Goal: Task Accomplishment & Management: Understand process/instructions

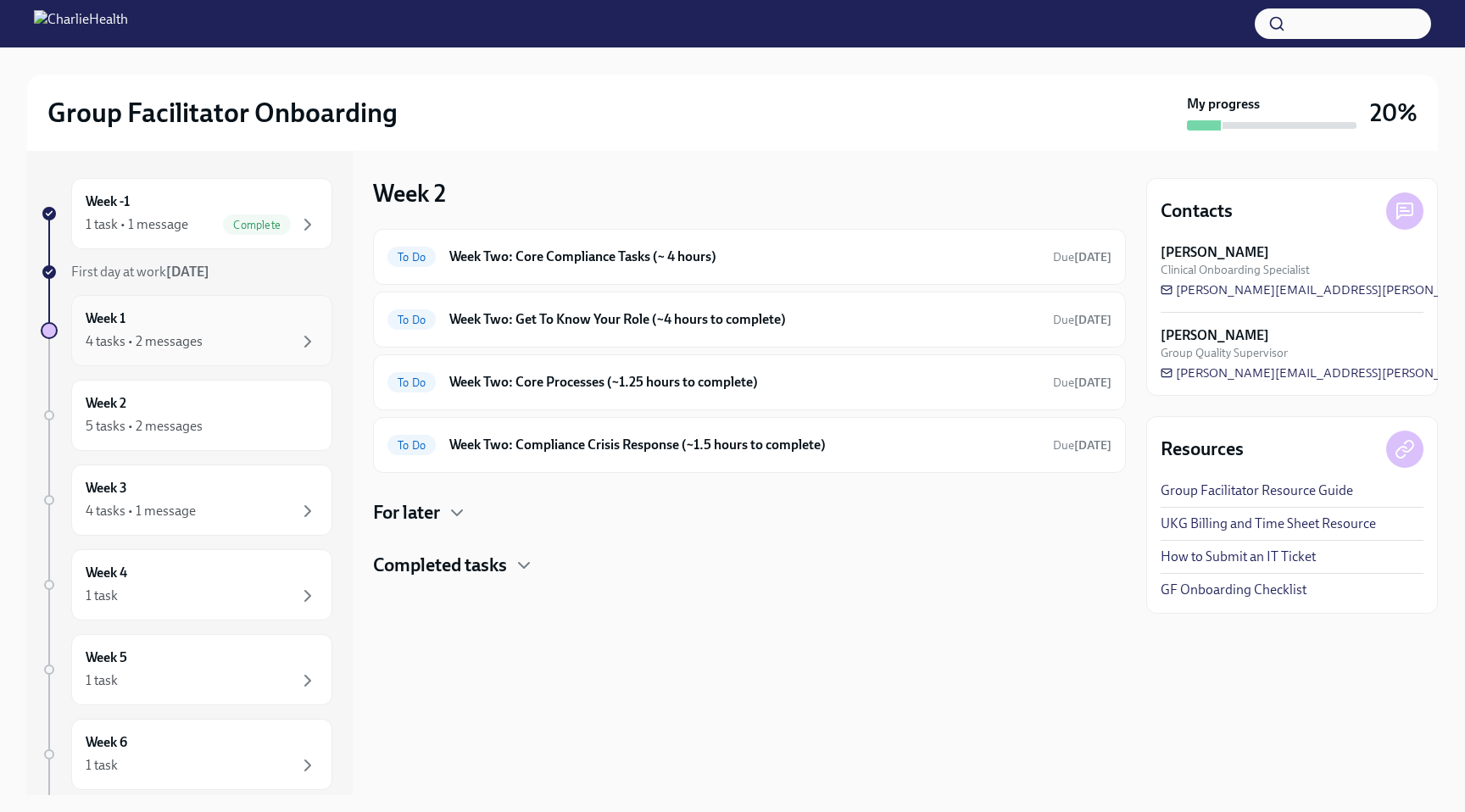
click at [203, 338] on div "4 tasks • 2 messages" at bounding box center [202, 340] width 232 height 20
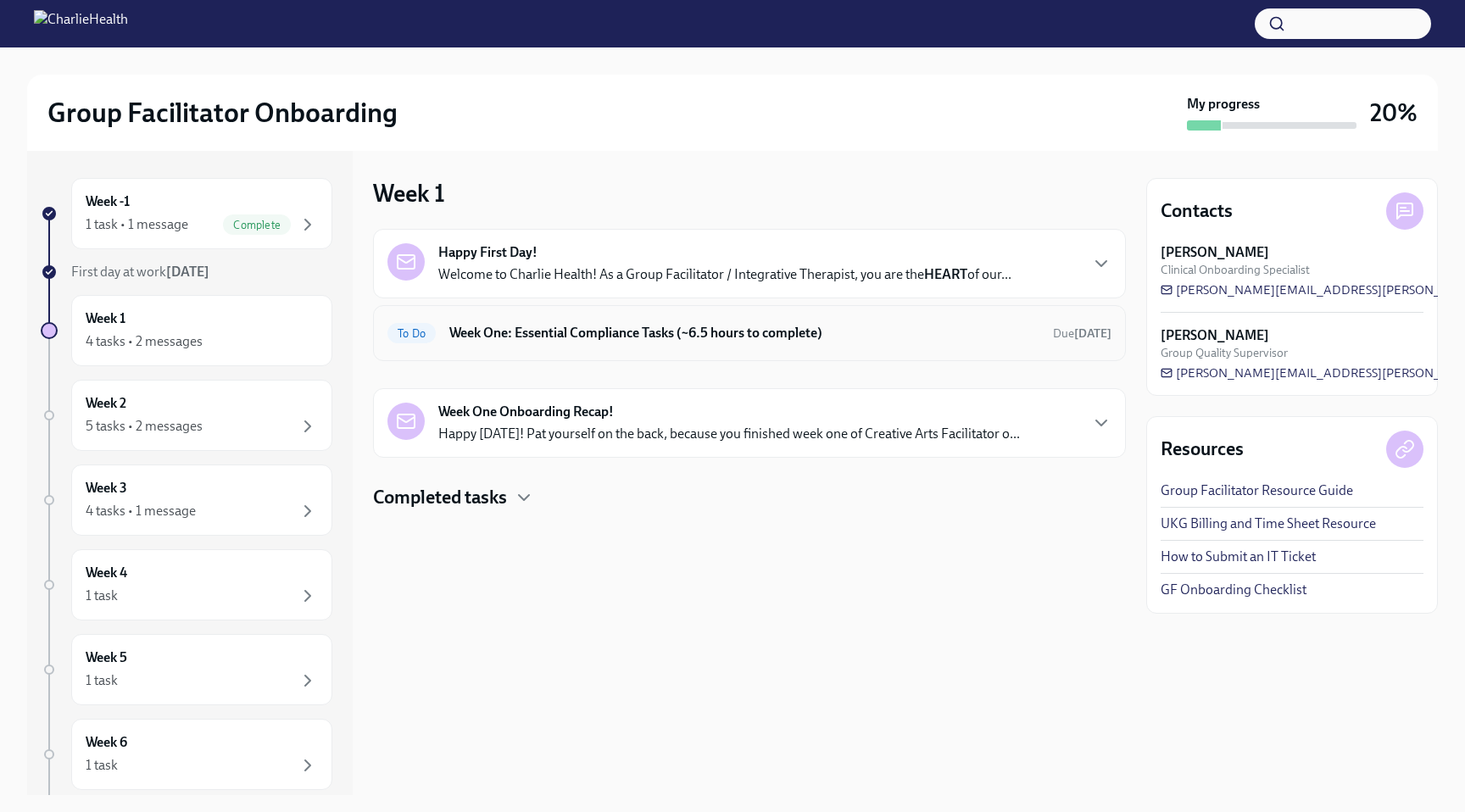
click at [562, 340] on h6 "Week One: Essential Compliance Tasks (~6.5 hours to complete)" at bounding box center [744, 333] width 590 height 19
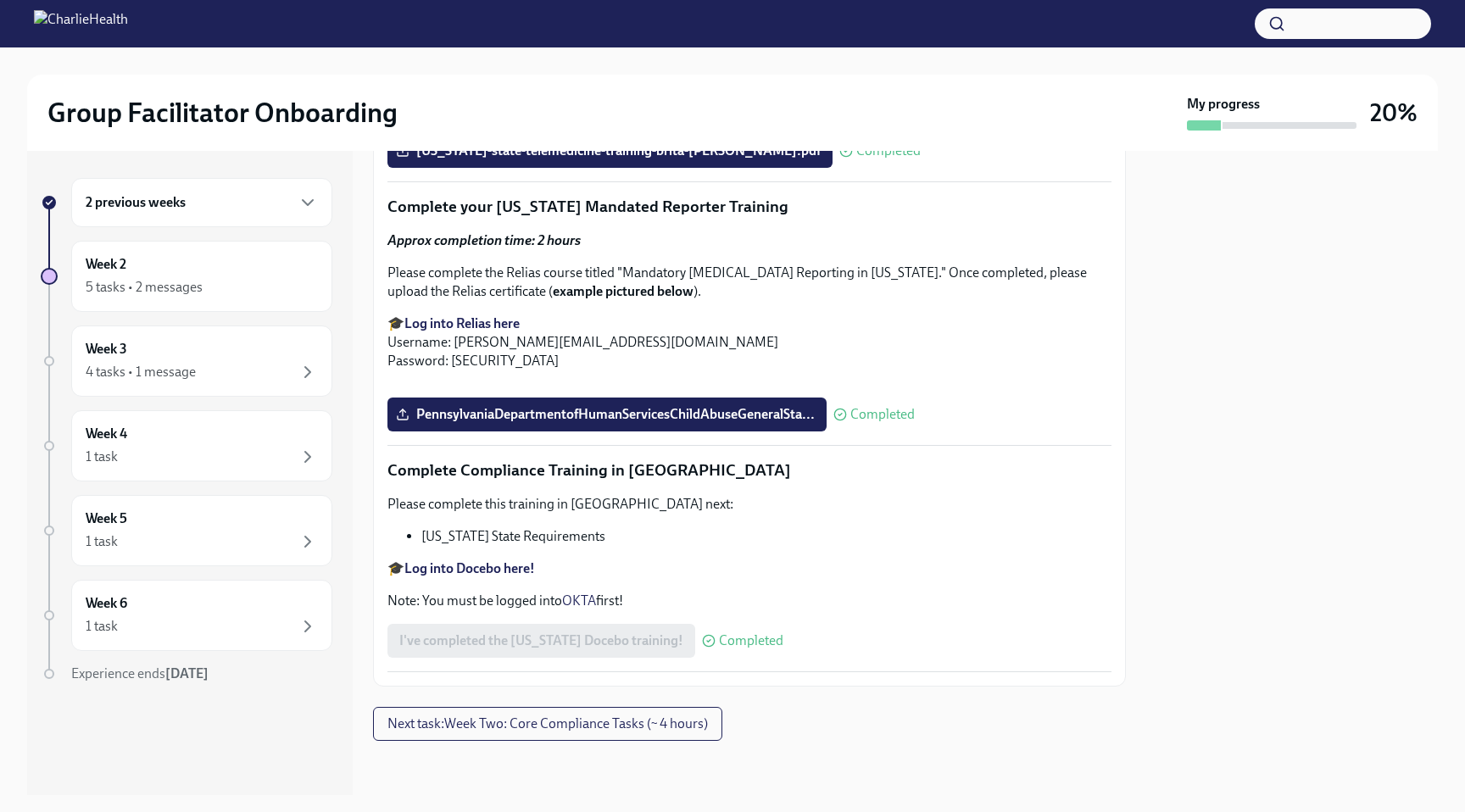
scroll to position [3680, 0]
click at [282, 197] on div "2 previous weeks" at bounding box center [202, 202] width 232 height 20
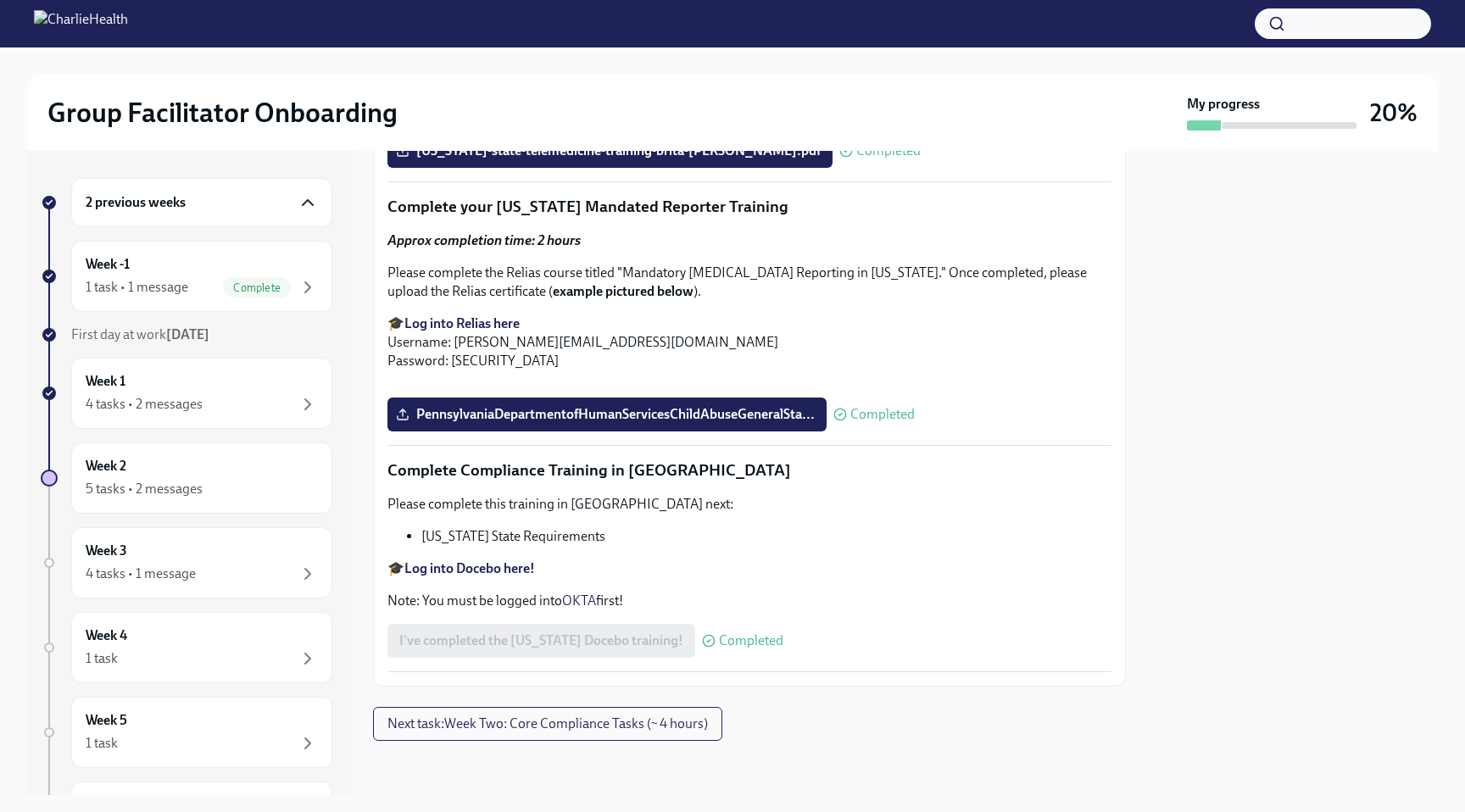
click at [302, 198] on icon "button" at bounding box center [307, 202] width 20 height 20
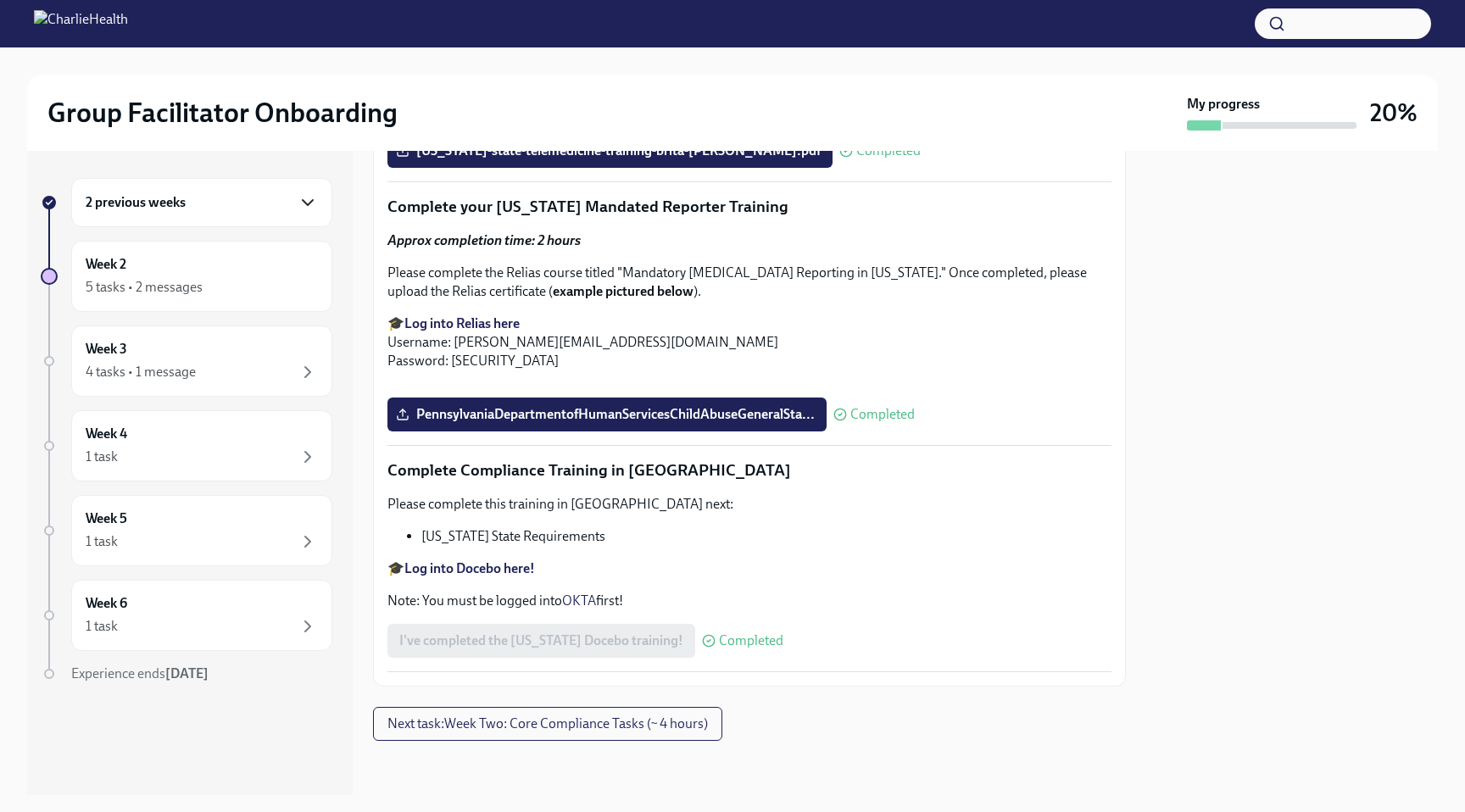
click at [288, 206] on div "2 previous weeks" at bounding box center [202, 202] width 232 height 20
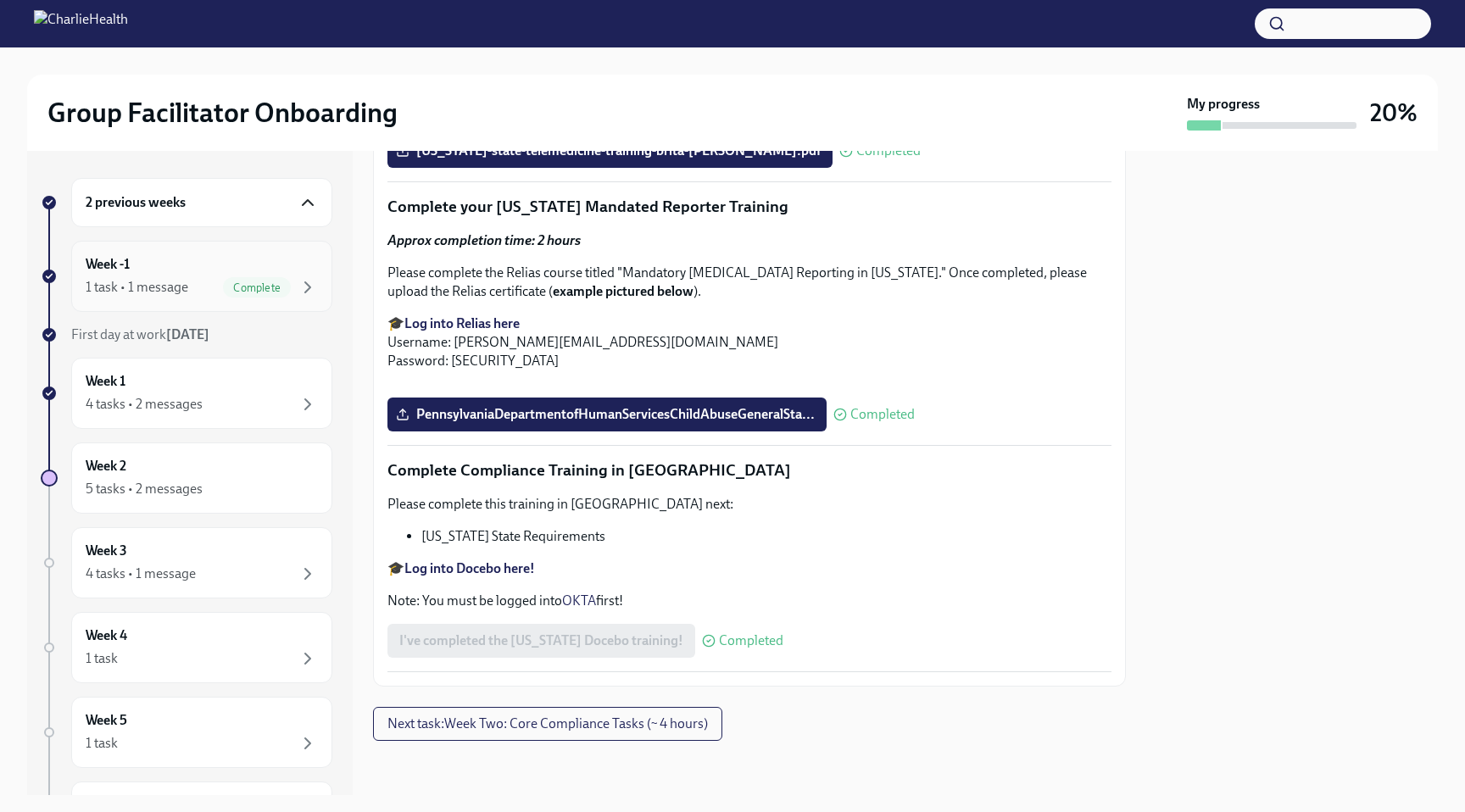
click at [179, 289] on div "1 task • 1 message" at bounding box center [137, 287] width 103 height 19
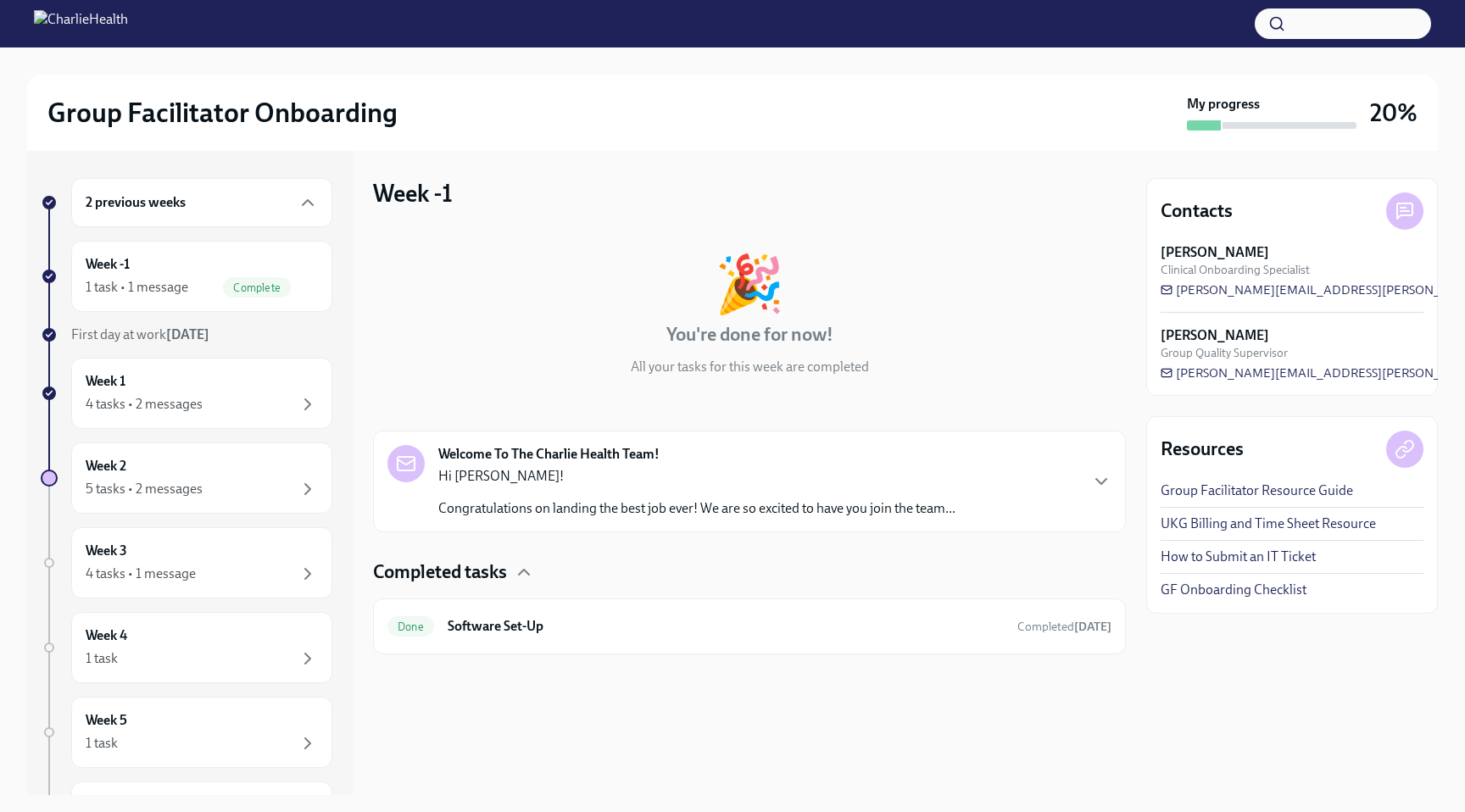
click at [873, 486] on div "Hi [PERSON_NAME]! Congratulations on landing the best job ever! We are so excit…" at bounding box center [697, 492] width 518 height 50
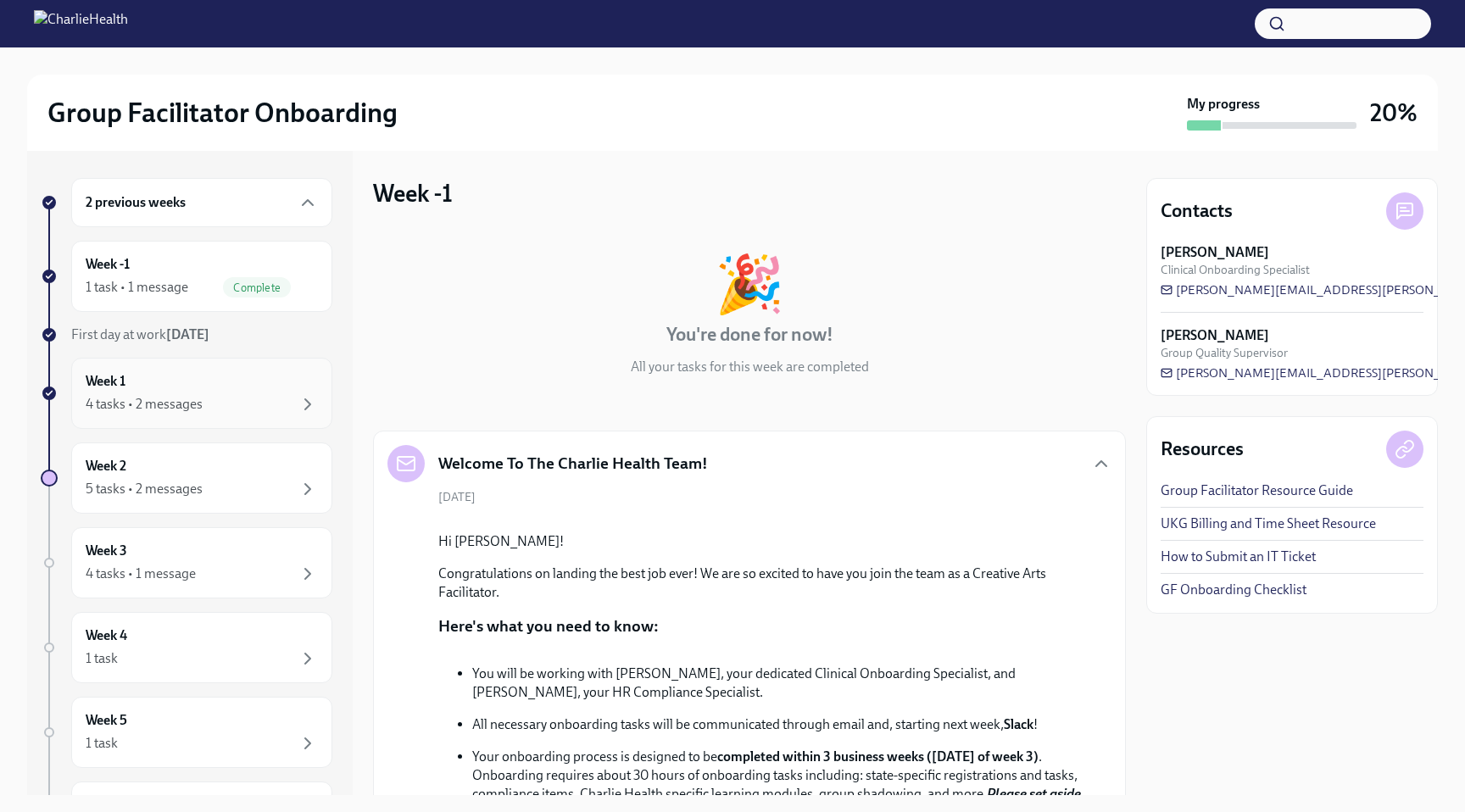
click at [160, 395] on div "4 tasks • 2 messages" at bounding box center [144, 404] width 117 height 19
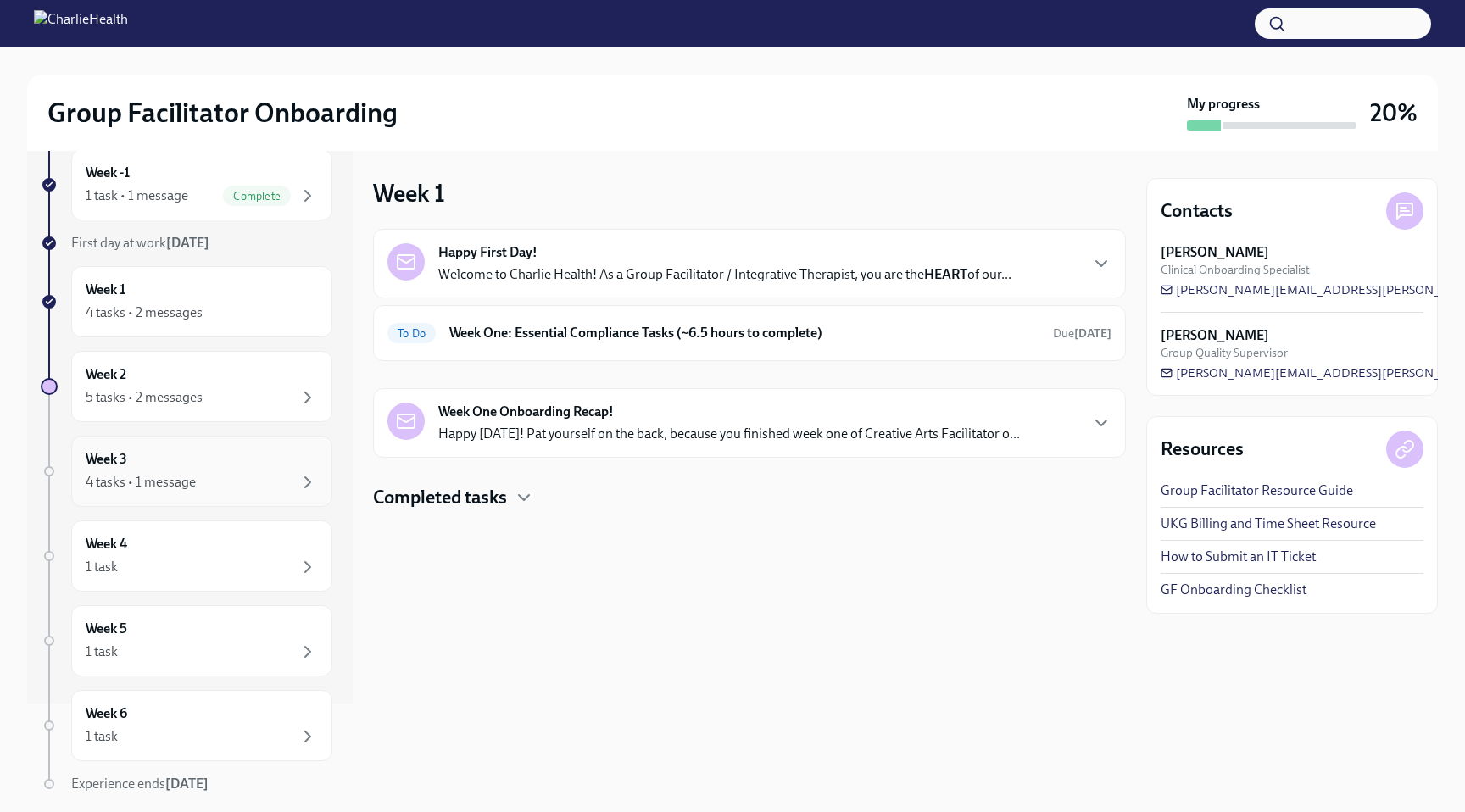
scroll to position [127, 0]
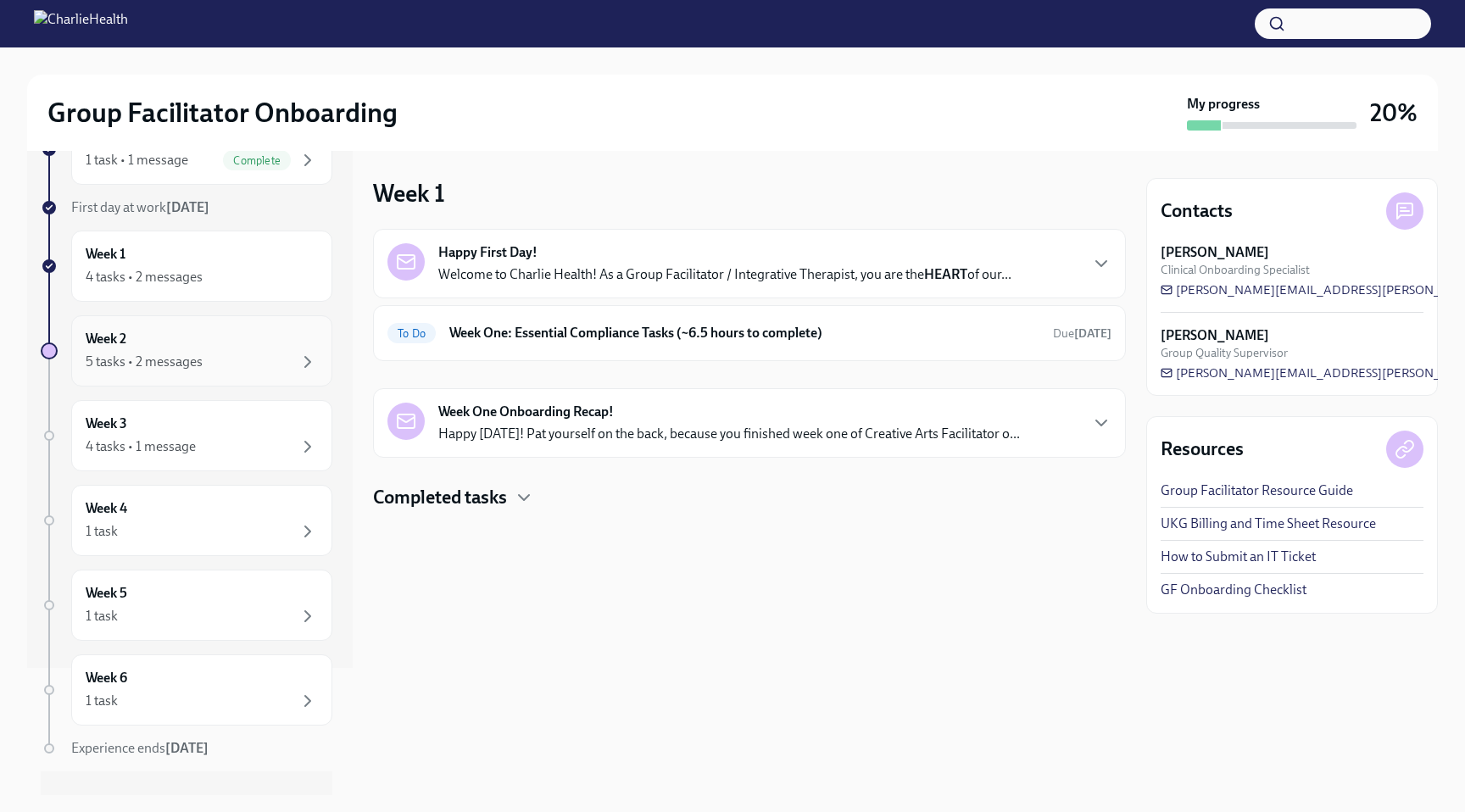
click at [167, 343] on div "Week 2 5 tasks • 2 messages" at bounding box center [202, 351] width 232 height 43
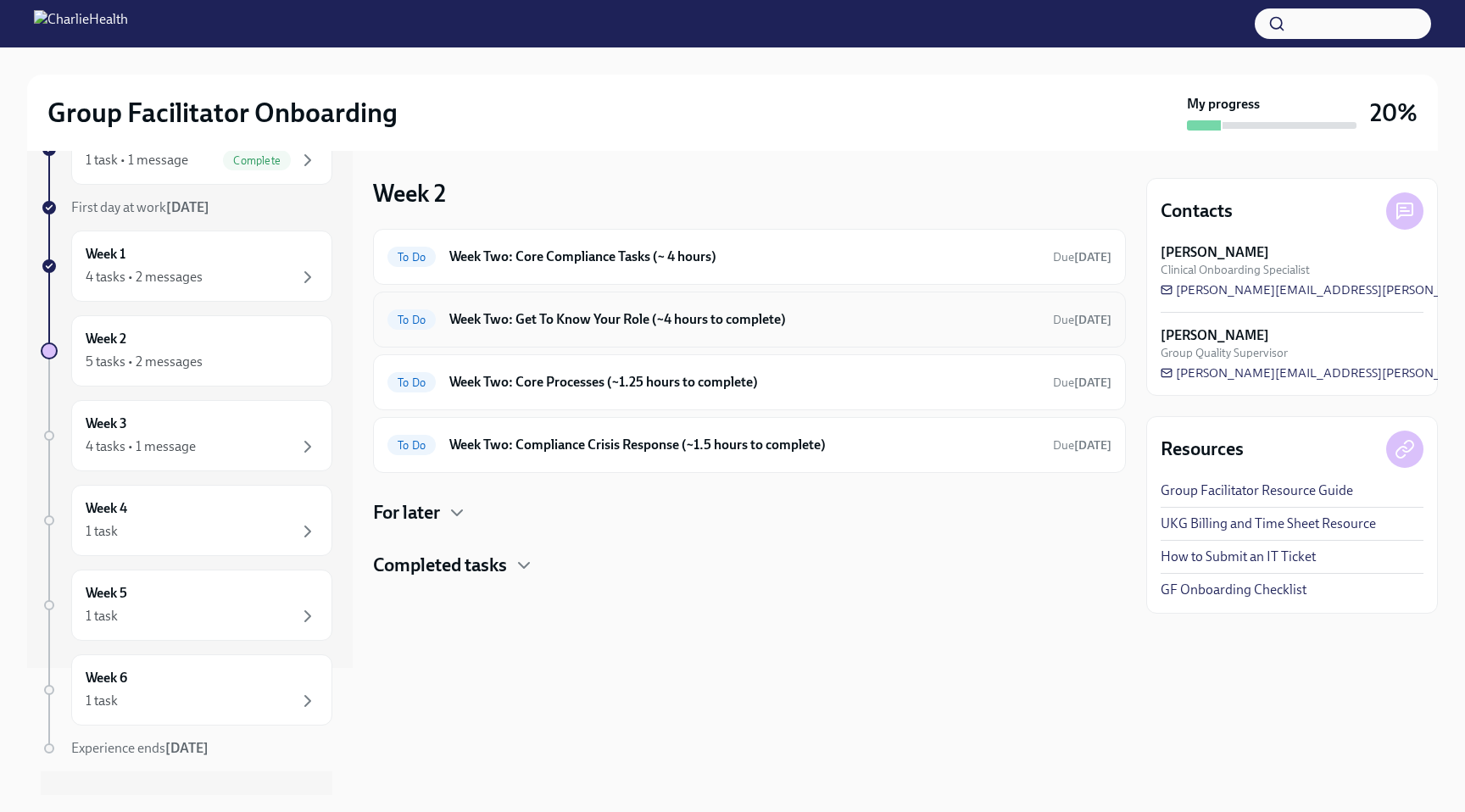
click at [564, 319] on h6 "Week Two: Get To Know Your Role (~4 hours to complete)" at bounding box center [744, 319] width 590 height 19
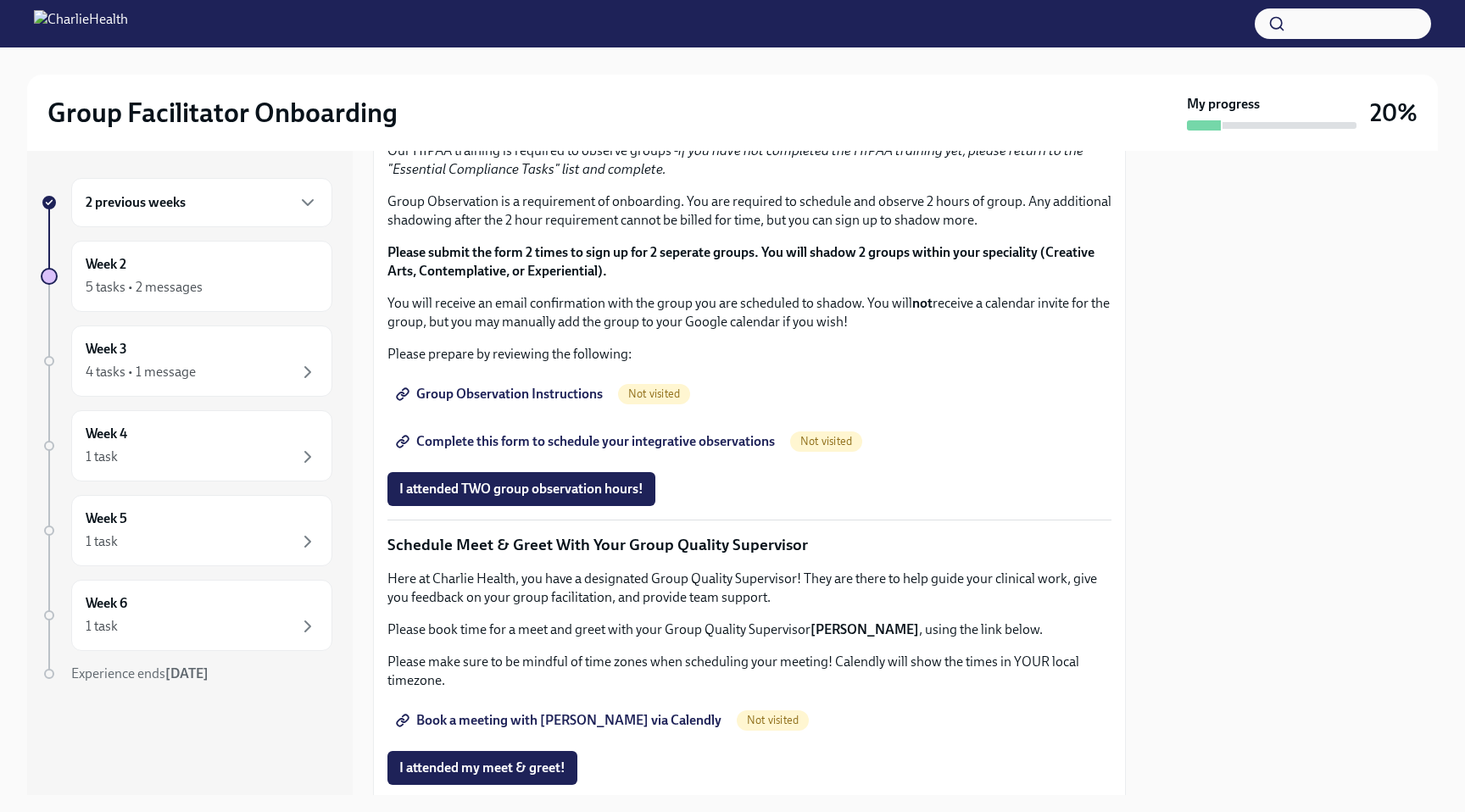
scroll to position [820, 0]
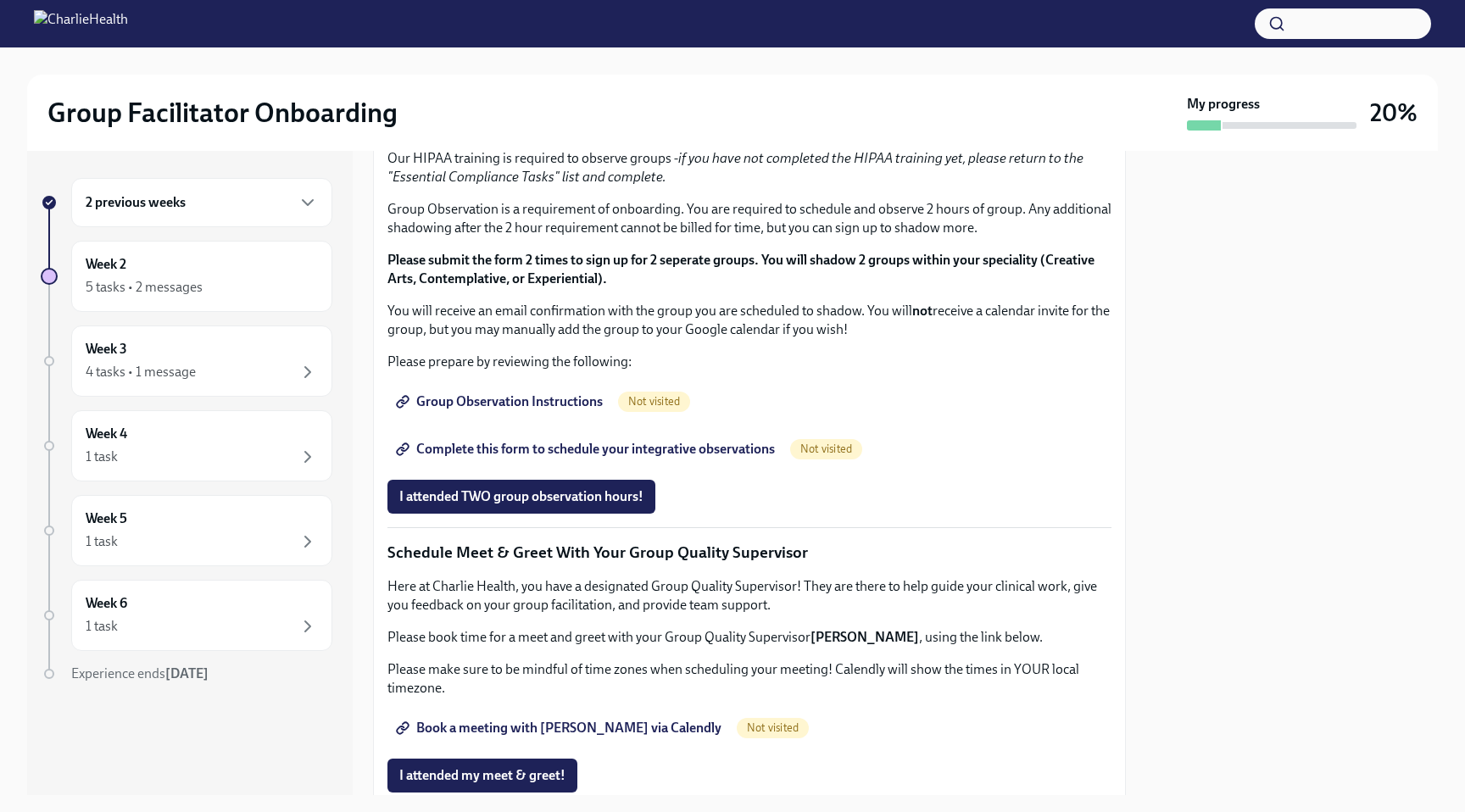
drag, startPoint x: 675, startPoint y: 361, endPoint x: 388, endPoint y: 361, distance: 287.0
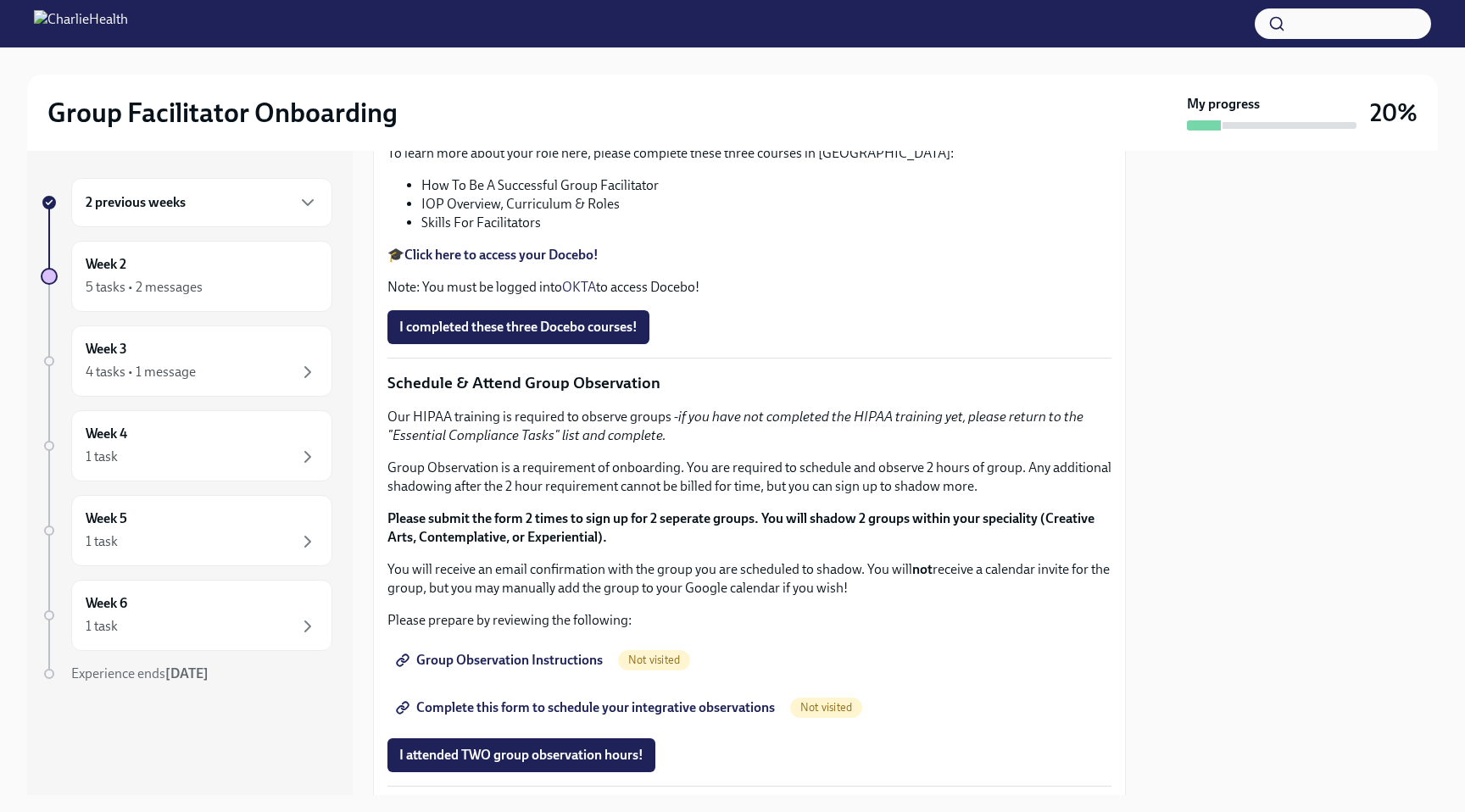
scroll to position [635, 0]
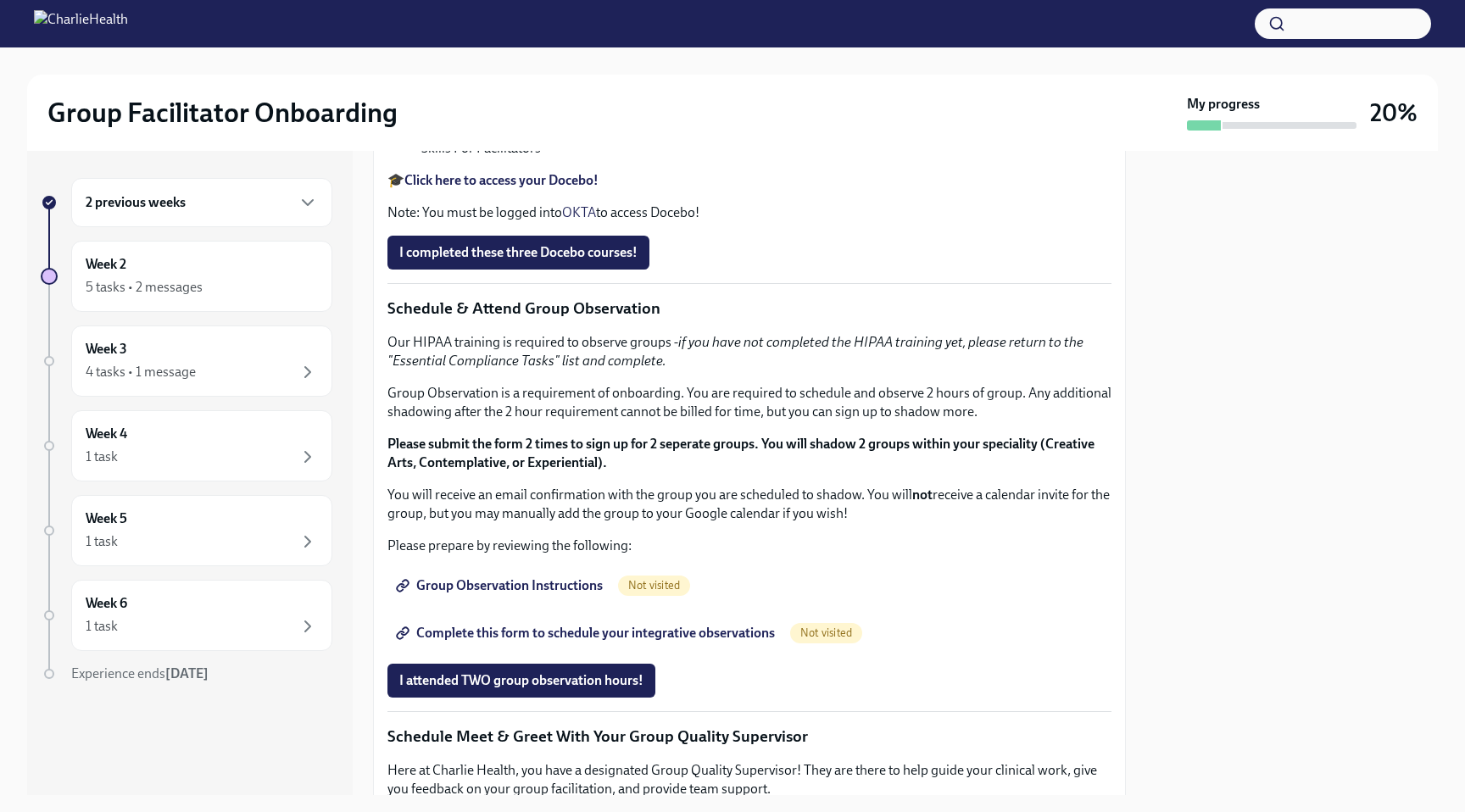
drag, startPoint x: 689, startPoint y: 550, endPoint x: 385, endPoint y: 540, distance: 304.2
click at [385, 540] on div "You've made it to Week Two of Charlie Health onboarding! Congratulations and th…" at bounding box center [749, 367] width 752 height 1273
copy p "[URL][DOMAIN_NAME][PERSON_NAME]"
click at [766, 57] on p "Complete Docebo Courses" at bounding box center [749, 46] width 724 height 22
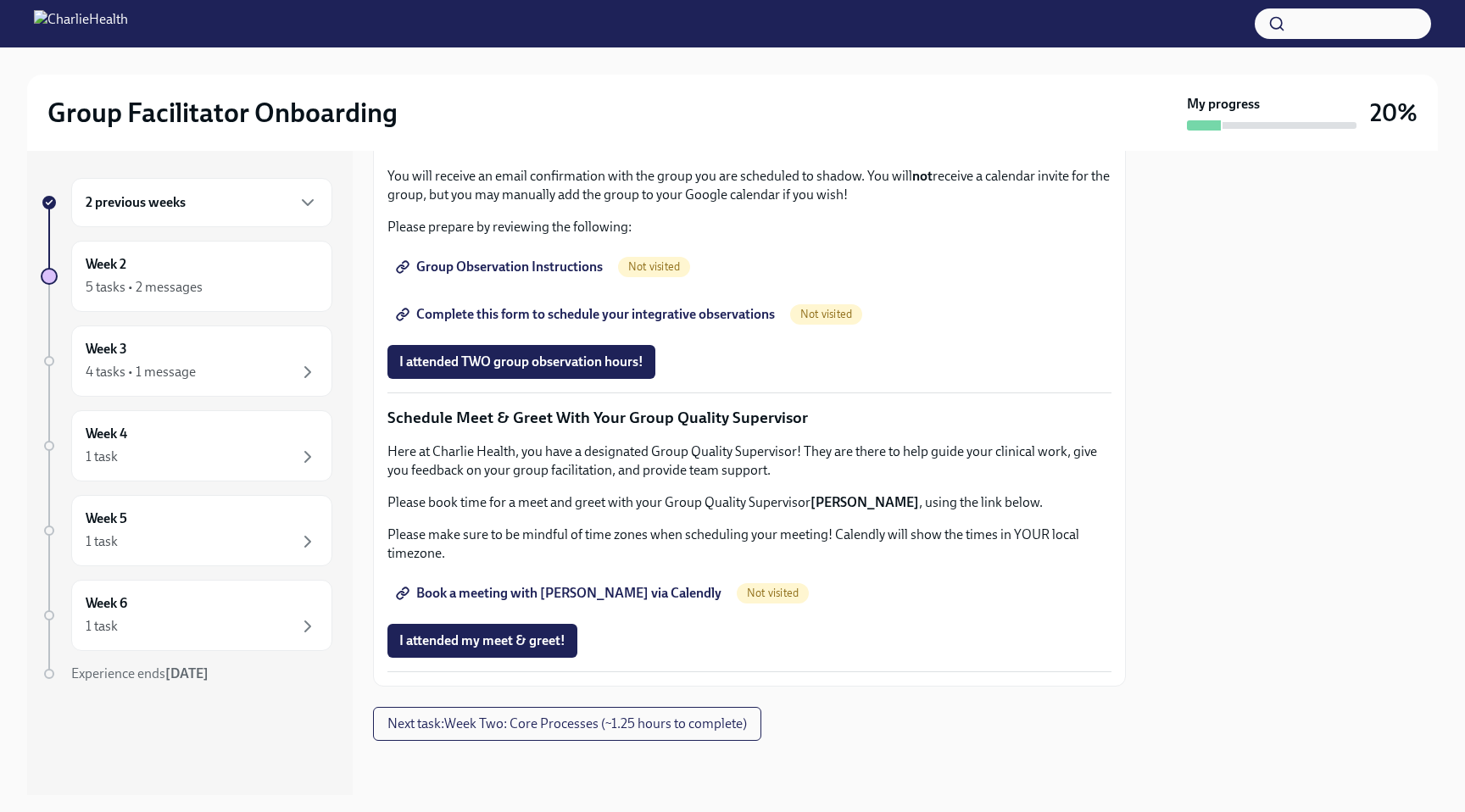
scroll to position [1496, 0]
click at [608, 595] on span "Book a meeting with [PERSON_NAME] via Calendly" at bounding box center [560, 593] width 322 height 17
